Goal: Task Accomplishment & Management: Manage account settings

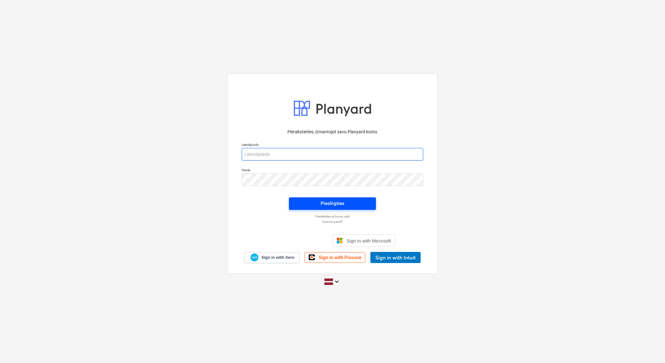
type input "ieva.siugale@bonava.com"
click at [335, 202] on div "Pieslēgties" at bounding box center [332, 203] width 24 height 8
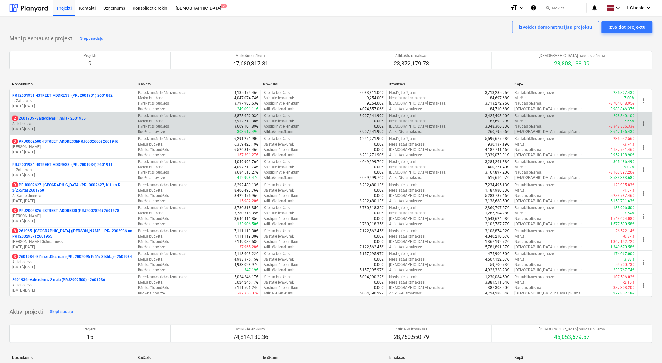
click at [86, 117] on p "2 2601935 - Valterciems 1.māja - 2601935" at bounding box center [49, 118] width 74 height 5
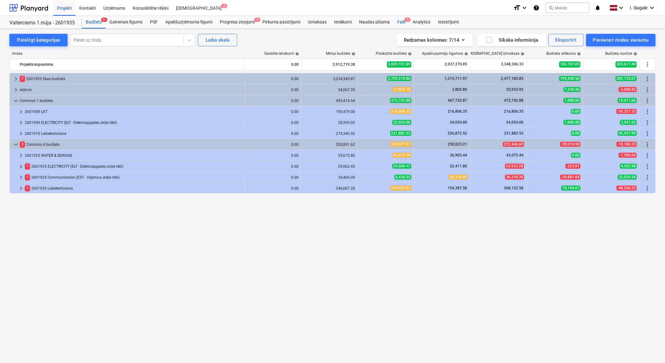
click at [401, 23] on div "Faili 1" at bounding box center [400, 22] width 15 height 13
click at [401, 21] on div "Faili 1" at bounding box center [400, 22] width 15 height 13
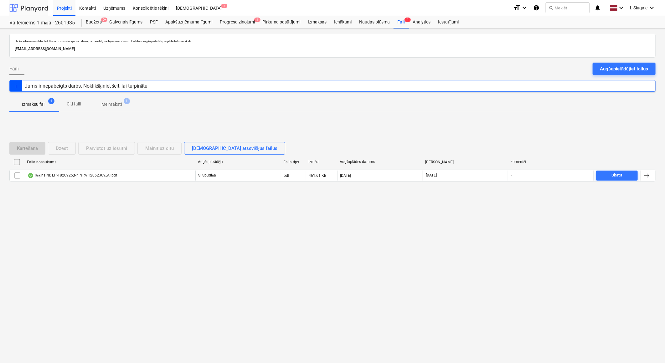
click at [41, 7] on div at bounding box center [28, 8] width 39 height 16
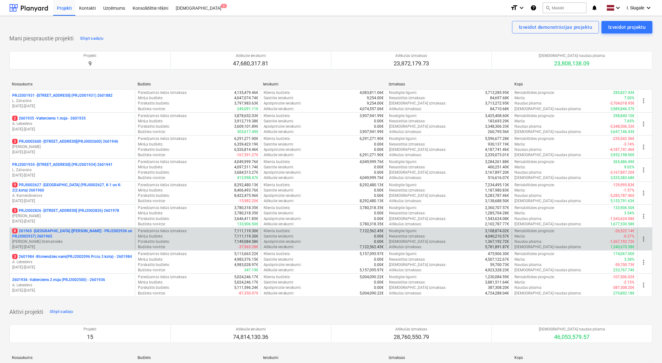
click at [88, 234] on p "8 261965 - Nīcgales iela (abas ēkas - PRJ2002936 un PRJ2002937) 2601965" at bounding box center [72, 233] width 120 height 11
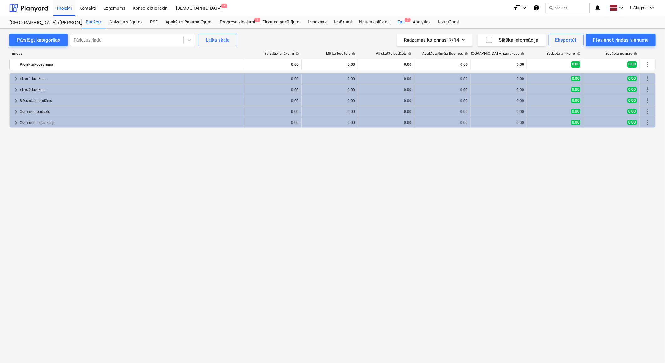
click at [404, 22] on div "Faili 7" at bounding box center [400, 22] width 15 height 13
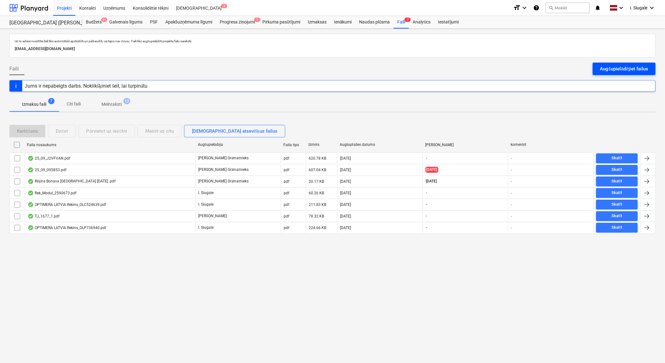
click at [615, 70] on div "Augšupielādējiet failus" at bounding box center [624, 69] width 48 height 8
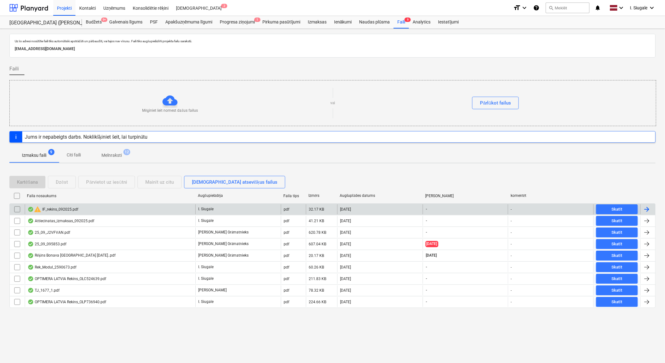
click at [16, 208] on input "checkbox" at bounding box center [17, 209] width 10 height 10
click at [67, 184] on div "Dzēst" at bounding box center [62, 182] width 12 height 8
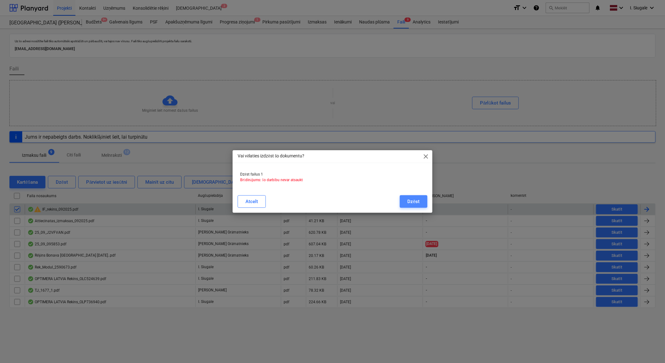
click at [411, 196] on button "Dzēst" at bounding box center [413, 201] width 27 height 13
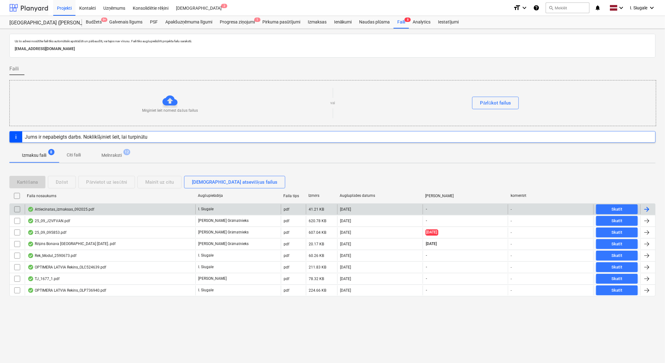
click at [42, 10] on div at bounding box center [28, 8] width 39 height 16
